Goal: Information Seeking & Learning: Learn about a topic

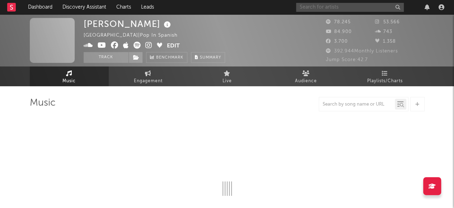
click at [326, 10] on input "text" at bounding box center [350, 7] width 108 height 9
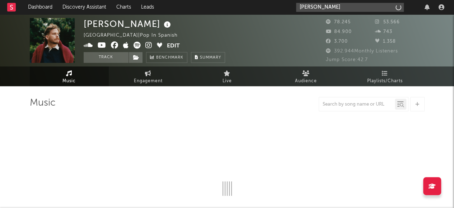
type input "[PERSON_NAME]"
select select "6m"
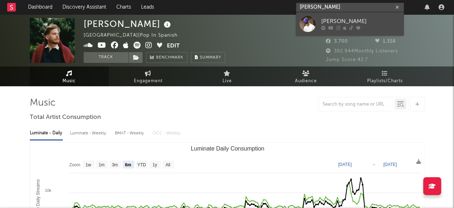
type input "[PERSON_NAME]"
click at [325, 20] on div "[PERSON_NAME]" at bounding box center [360, 21] width 79 height 9
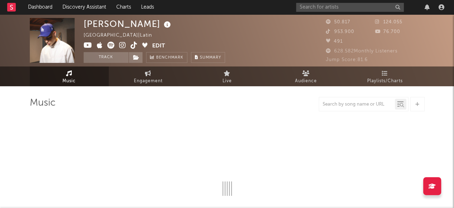
select select "6m"
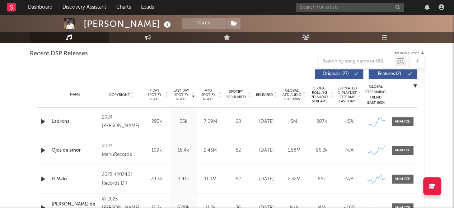
scroll to position [253, 0]
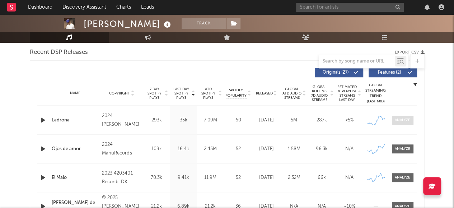
click at [409, 119] on div at bounding box center [402, 119] width 15 height 5
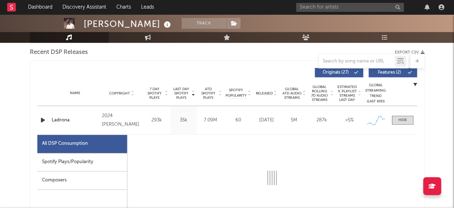
select select "6m"
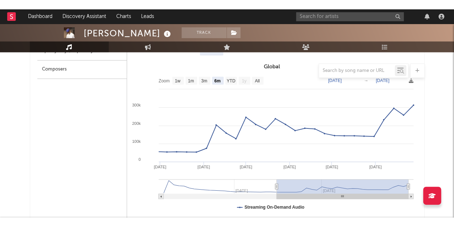
scroll to position [373, 0]
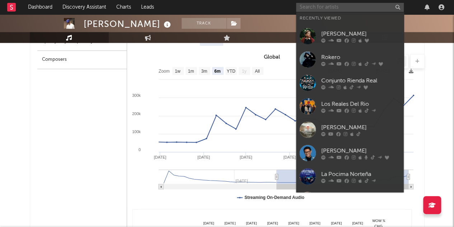
click at [327, 11] on input "text" at bounding box center [350, 7] width 108 height 9
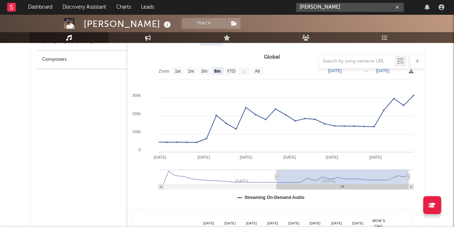
type input "[PERSON_NAME]"
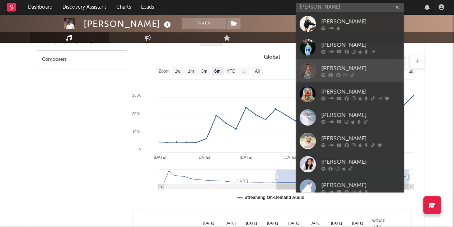
click at [335, 66] on div "[PERSON_NAME]" at bounding box center [360, 68] width 79 height 9
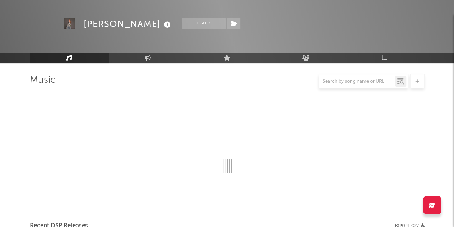
scroll to position [373, 0]
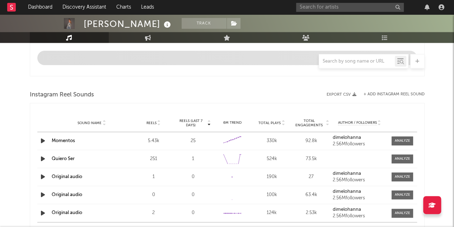
select select "6m"
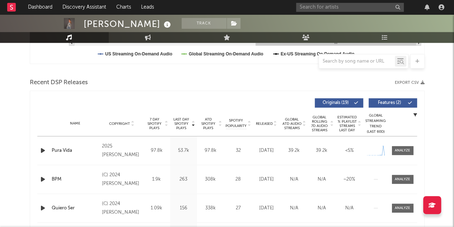
scroll to position [222, 0]
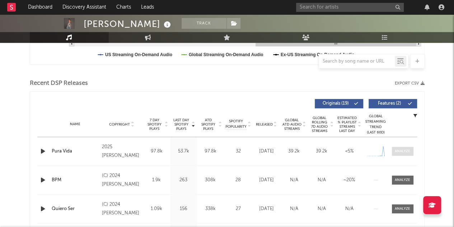
click at [397, 146] on span at bounding box center [403, 150] width 22 height 9
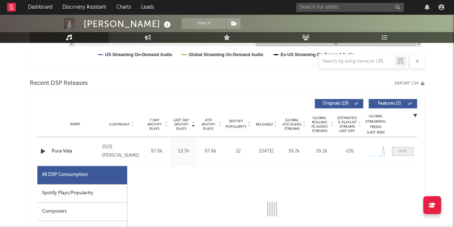
select select "1w"
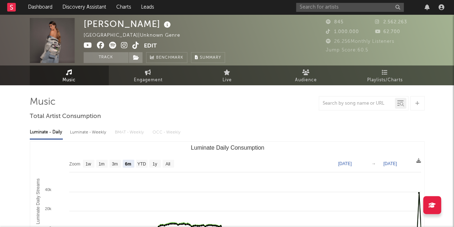
scroll to position [0, 0]
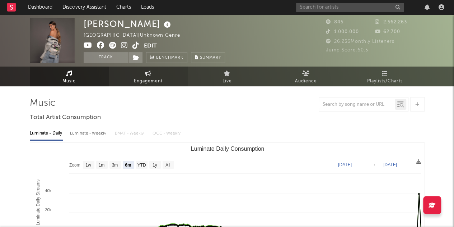
click at [146, 78] on span "Engagement" at bounding box center [148, 81] width 29 height 9
select select "1w"
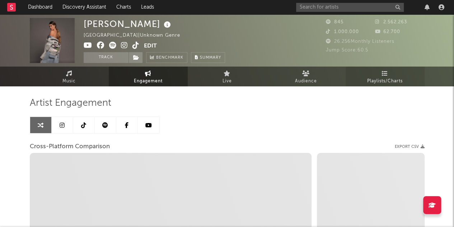
click at [384, 77] on span "Playlists/Charts" at bounding box center [385, 81] width 36 height 9
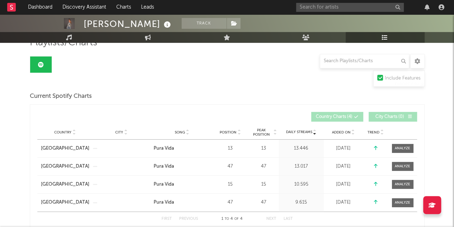
scroll to position [60, 0]
